Goal: Navigation & Orientation: Find specific page/section

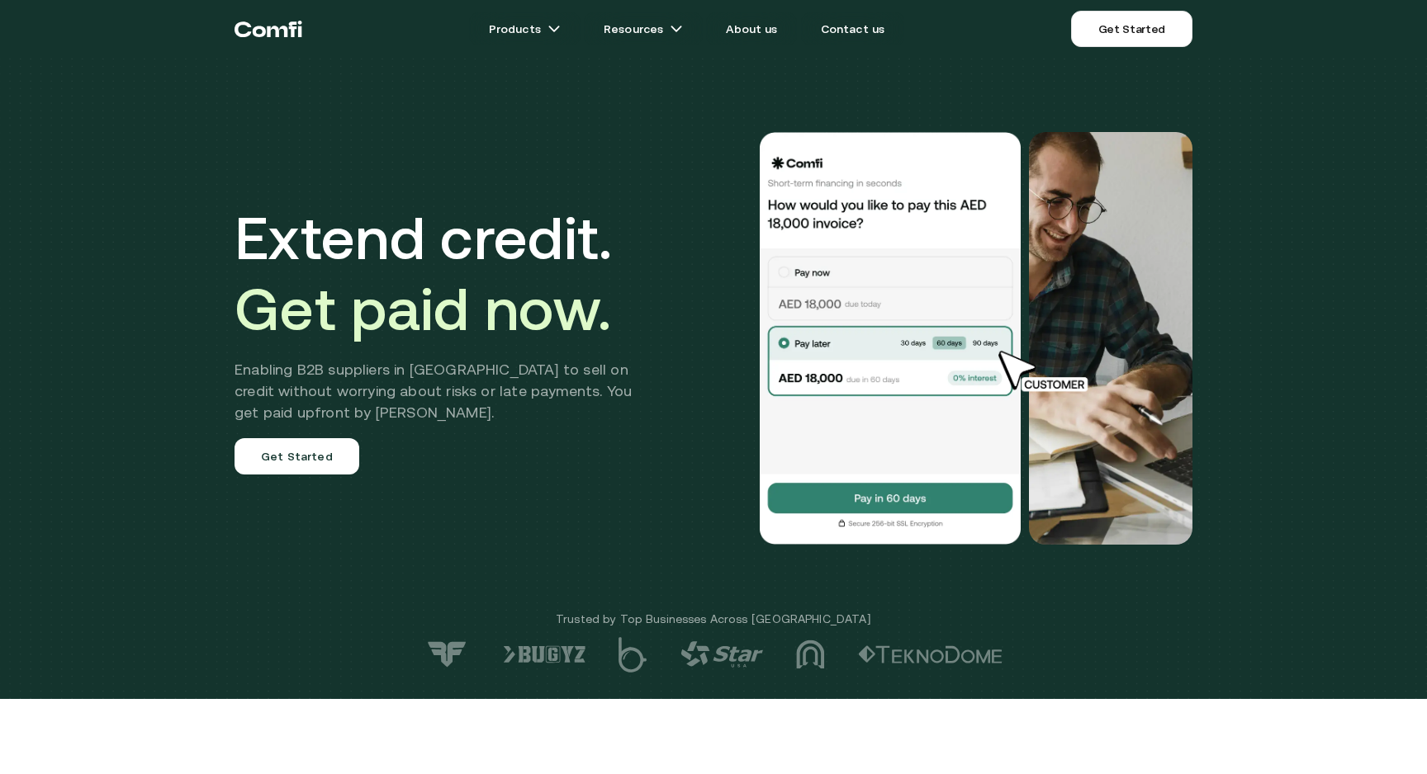
click at [287, 26] on icon "Return to the top of the Comfi home page" at bounding box center [268, 29] width 68 height 50
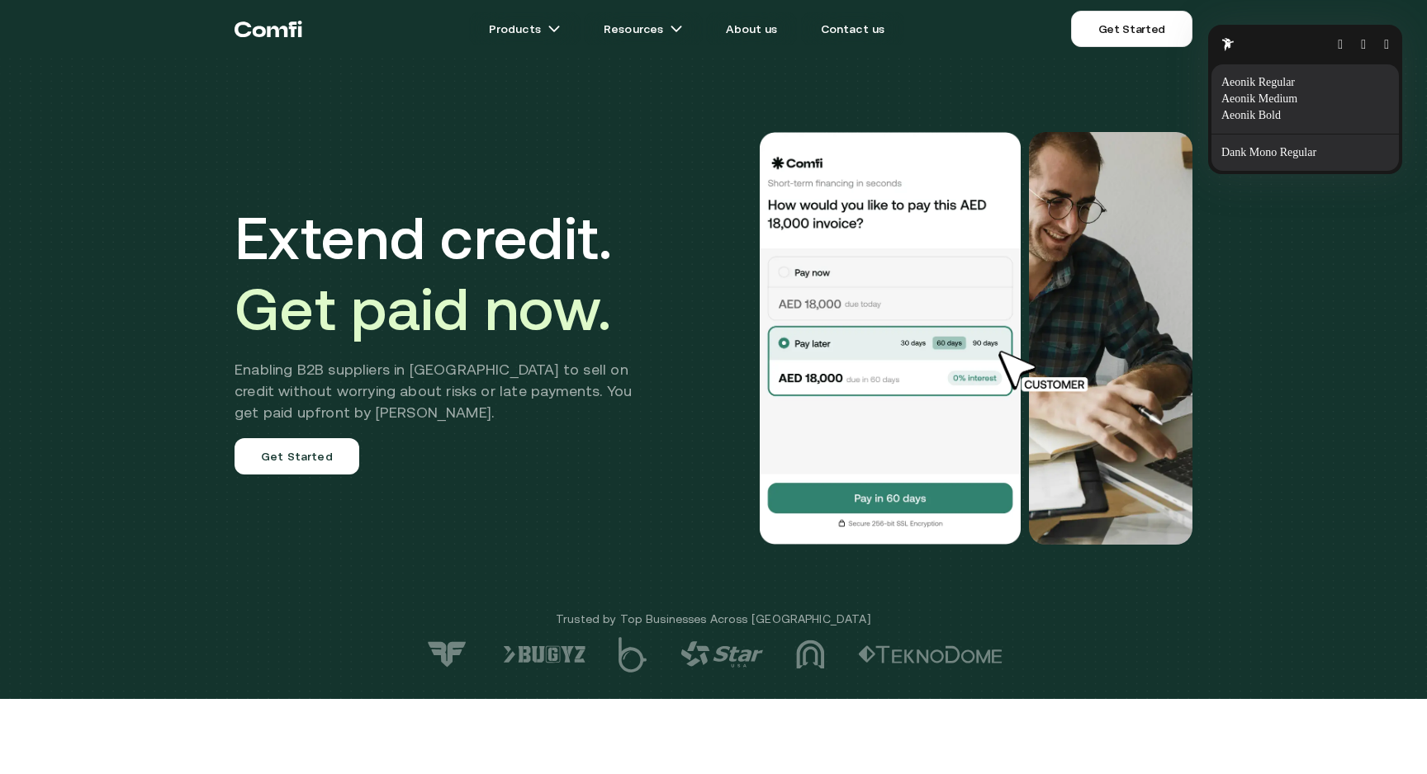
click at [248, 31] on html "Products Resources About us Contact us Get Started Menu Close Extend credit. Ge…" at bounding box center [713, 387] width 1427 height 774
click at [1384, 38] on button "button" at bounding box center [1386, 44] width 5 height 13
